Goal: Information Seeking & Learning: Stay updated

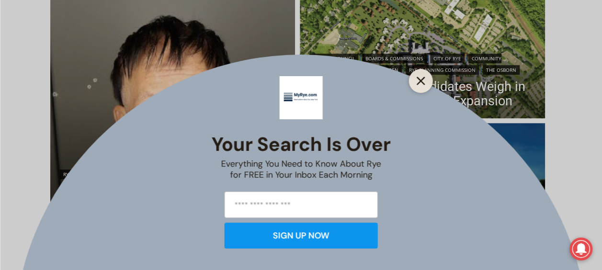
click at [420, 84] on icon "Close" at bounding box center [420, 81] width 9 height 9
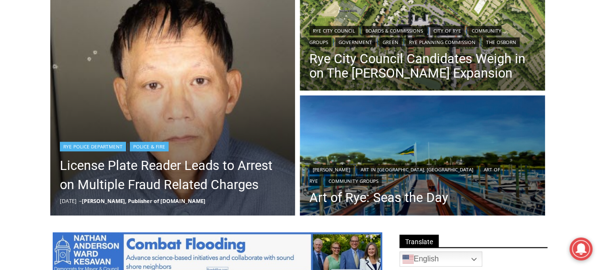
scroll to position [298, 0]
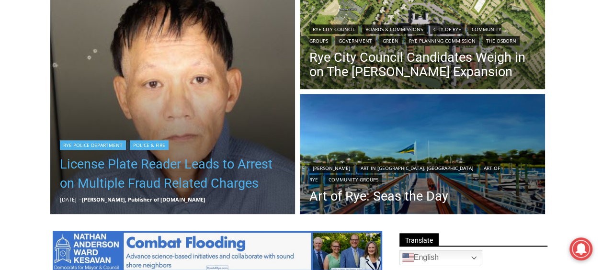
click at [186, 171] on link "License Plate Reader Leads to Arrest on Multiple Fraud Related Charges" at bounding box center [173, 174] width 226 height 38
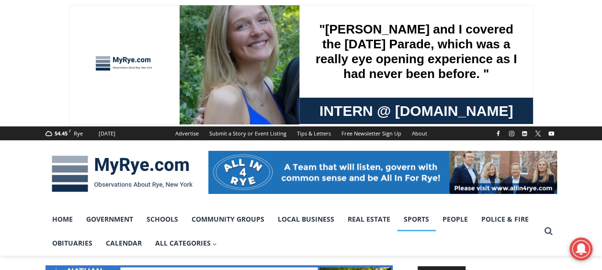
click at [416, 220] on link "Sports" at bounding box center [416, 219] width 39 height 24
